Goal: Information Seeking & Learning: Check status

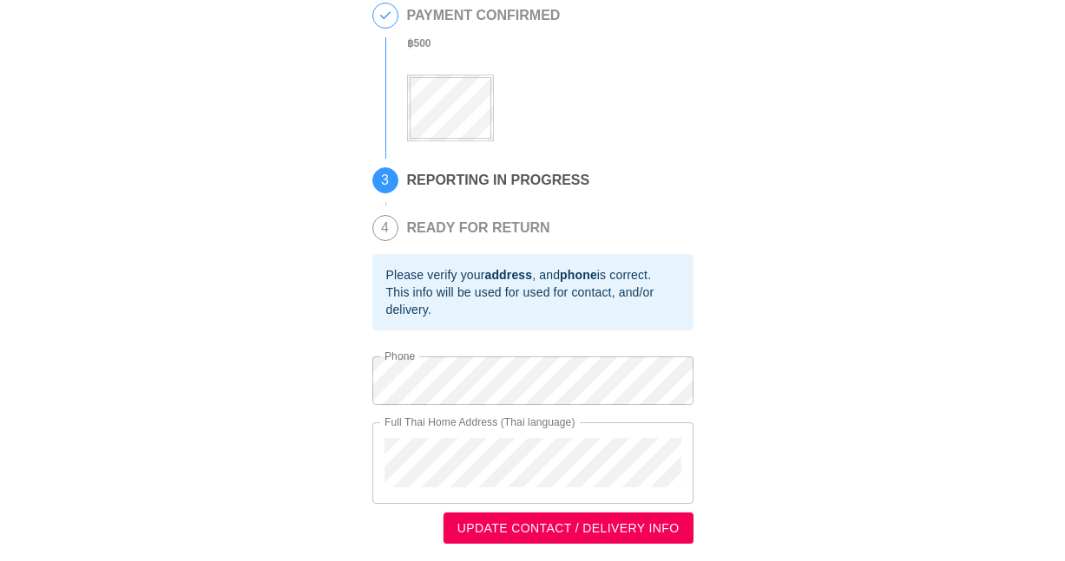
scroll to position [351, 0]
